Goal: Task Accomplishment & Management: Use online tool/utility

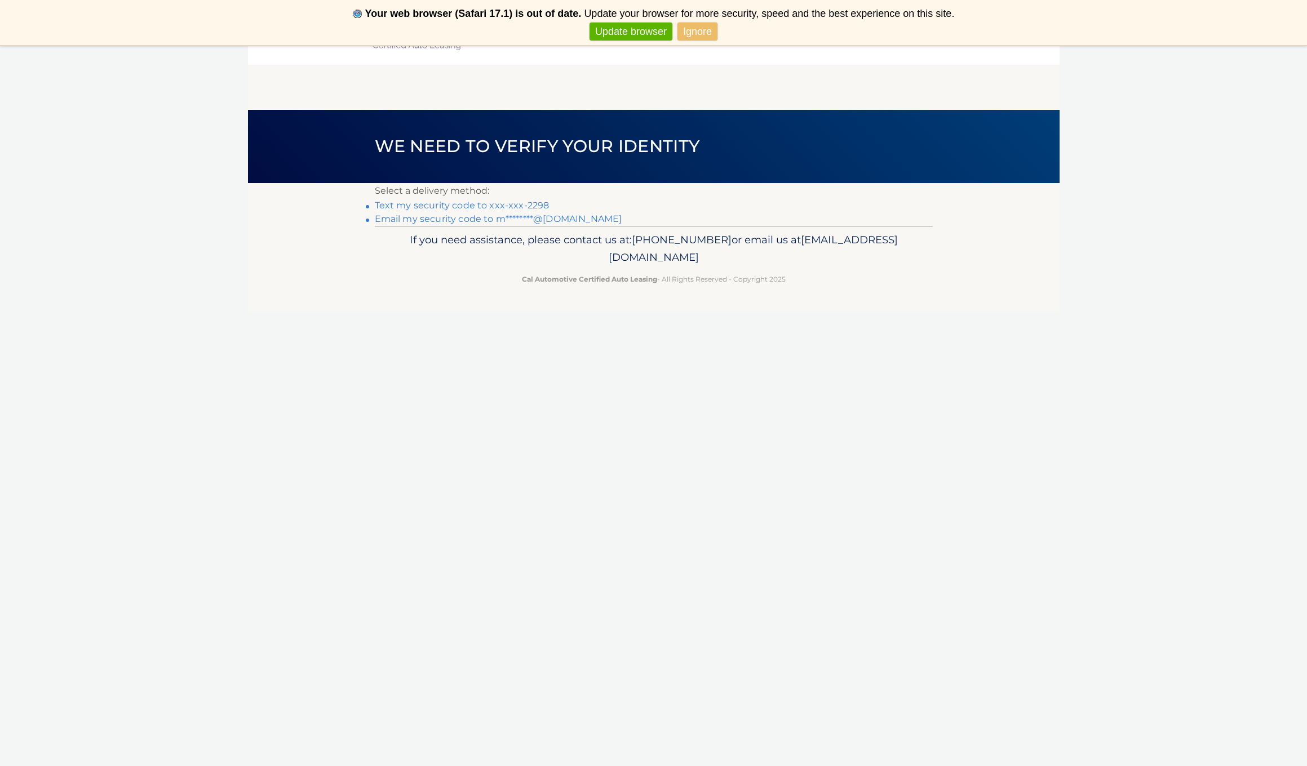
click at [479, 206] on link "Text my security code to xxx-xxx-2298" at bounding box center [462, 205] width 175 height 11
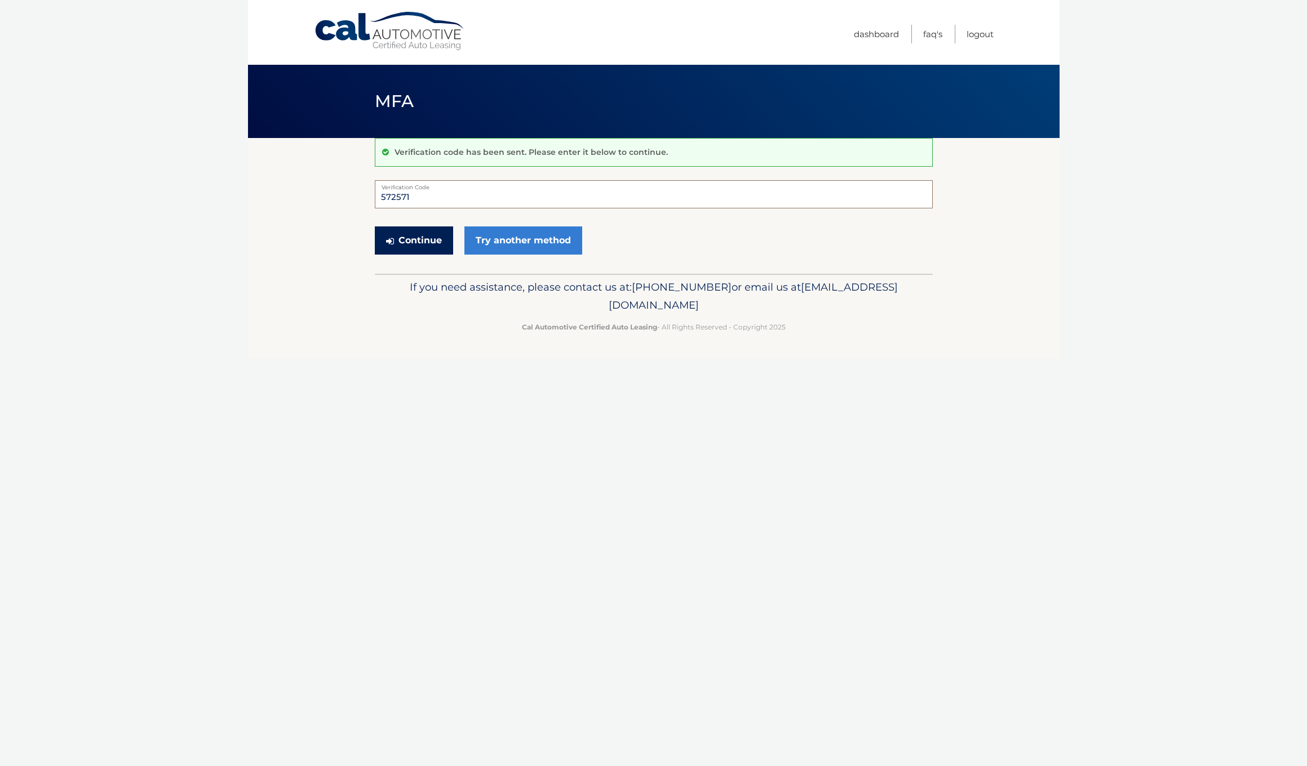
type input "572571"
click at [415, 238] on button "Continue" at bounding box center [414, 241] width 78 height 28
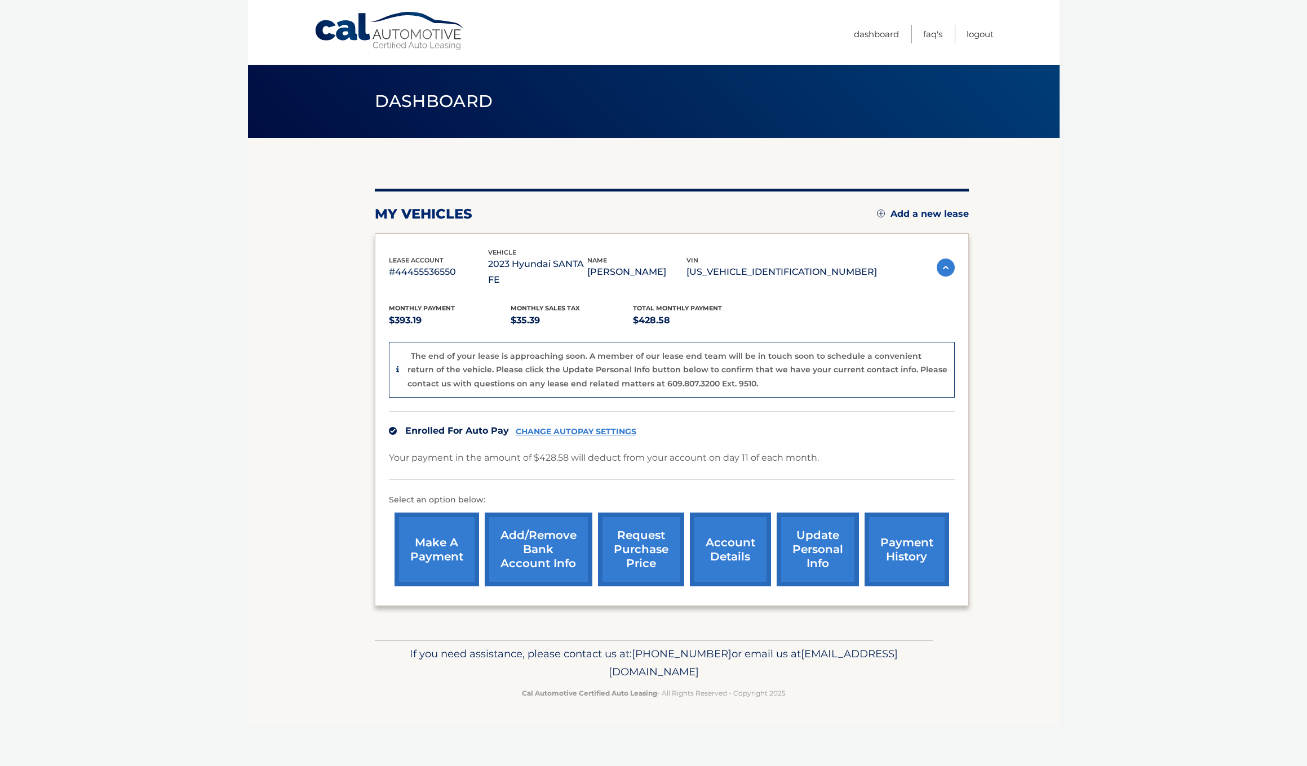
click at [632, 531] on link "request purchase price" at bounding box center [641, 550] width 86 height 74
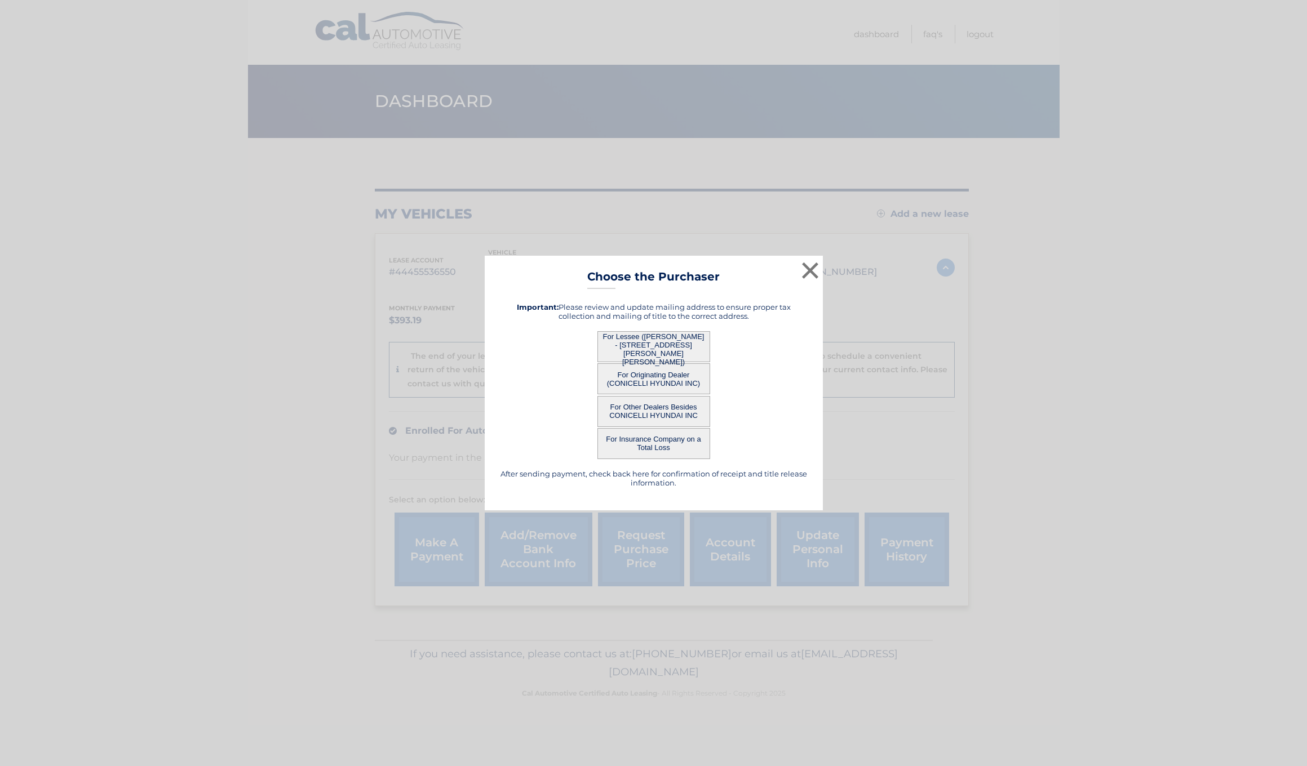
click at [655, 339] on button "For Lessee ([PERSON_NAME] - [STREET_ADDRESS][PERSON_NAME][PERSON_NAME])" at bounding box center [653, 346] width 113 height 31
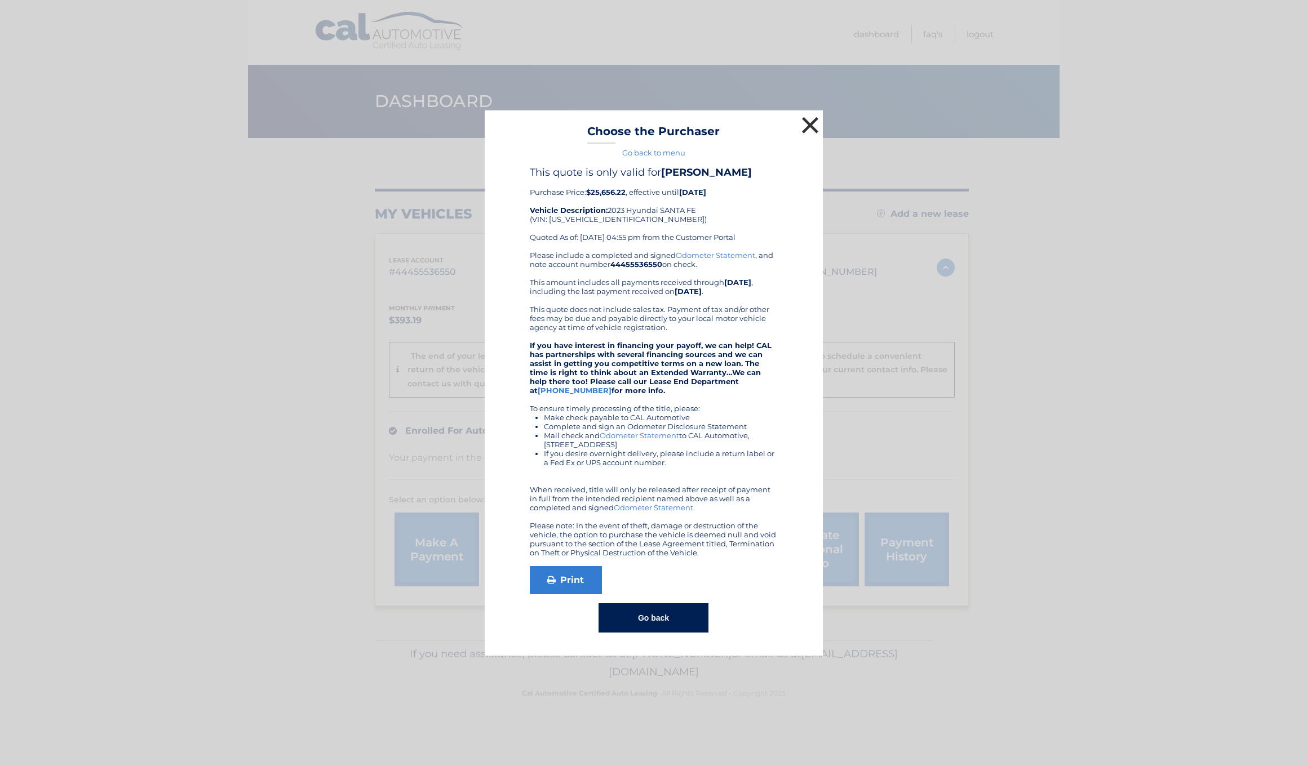
click at [807, 123] on button "×" at bounding box center [810, 125] width 23 height 23
